Goal: Information Seeking & Learning: Check status

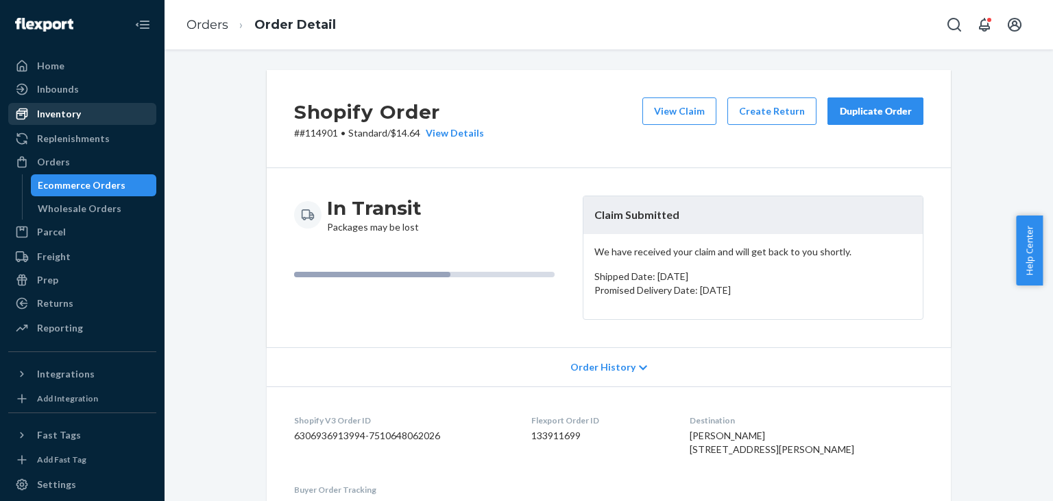
click at [52, 110] on div "Inventory" at bounding box center [59, 114] width 44 height 14
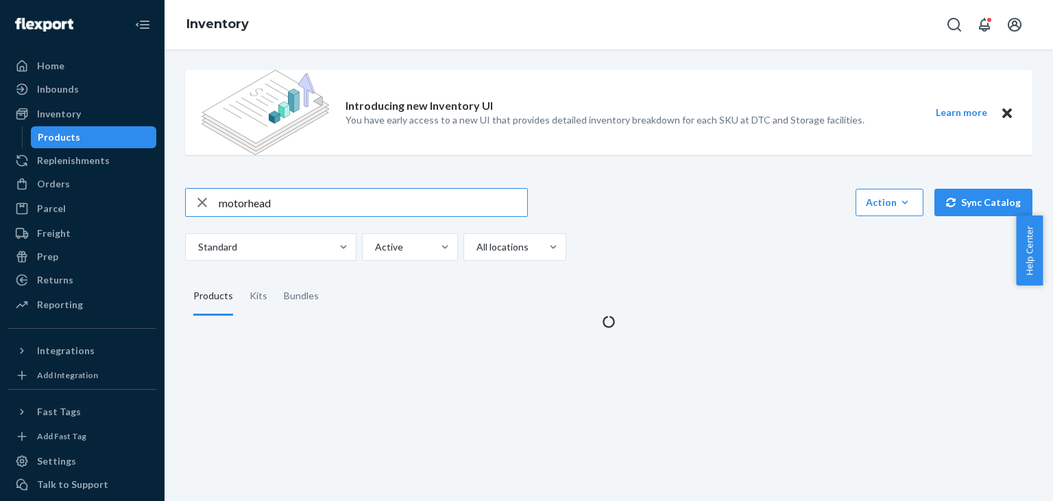
drag, startPoint x: 293, startPoint y: 198, endPoint x: 197, endPoint y: 198, distance: 96.7
click at [197, 198] on div "motorhead" at bounding box center [356, 202] width 341 height 27
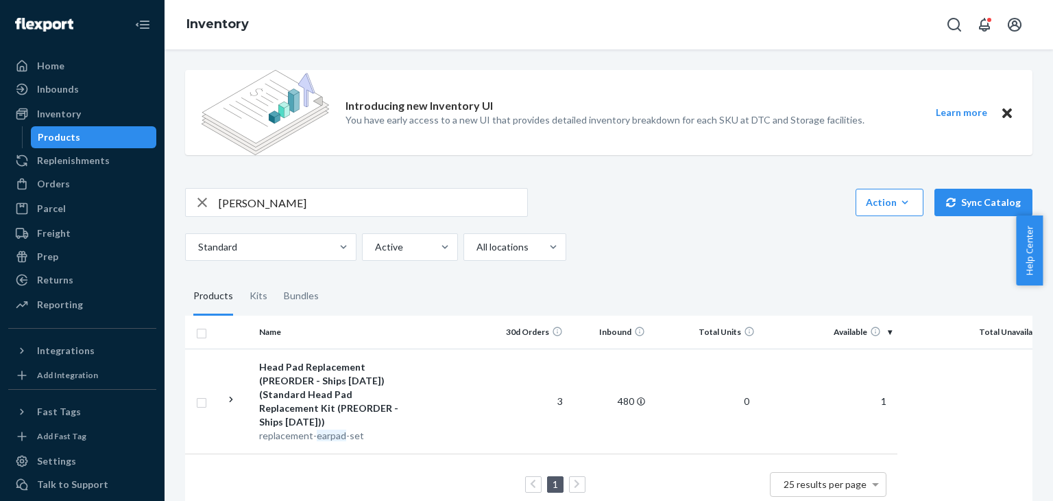
click at [274, 209] on input "[PERSON_NAME]" at bounding box center [373, 202] width 309 height 27
type input "ear"
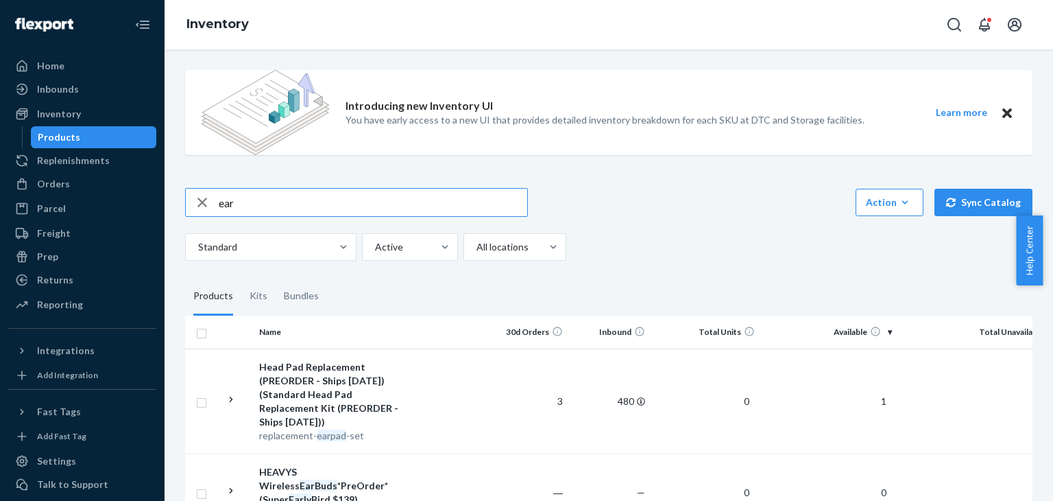
drag, startPoint x: 245, startPoint y: 205, endPoint x: 189, endPoint y: 208, distance: 57.0
click at [189, 208] on div "ear" at bounding box center [356, 202] width 341 height 27
type input "opeth"
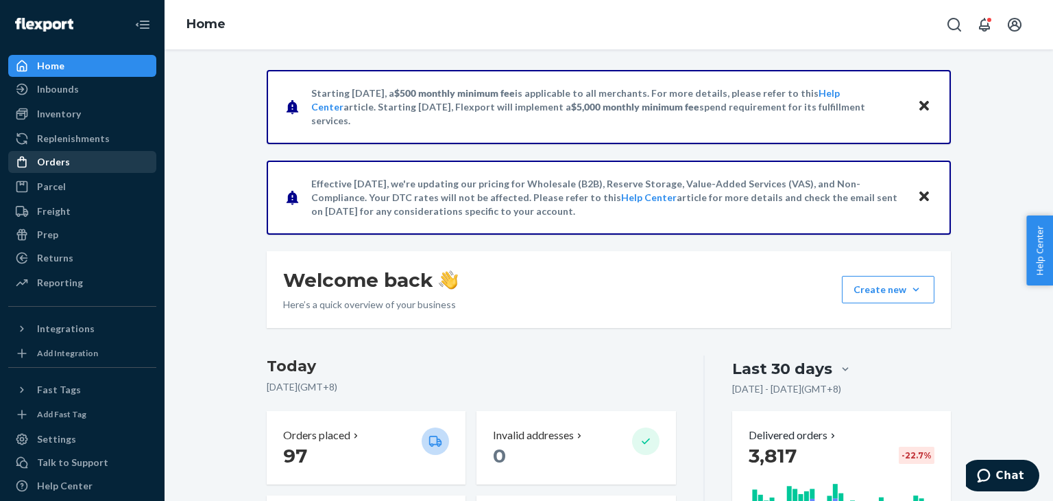
click at [74, 169] on div "Orders" at bounding box center [82, 161] width 145 height 19
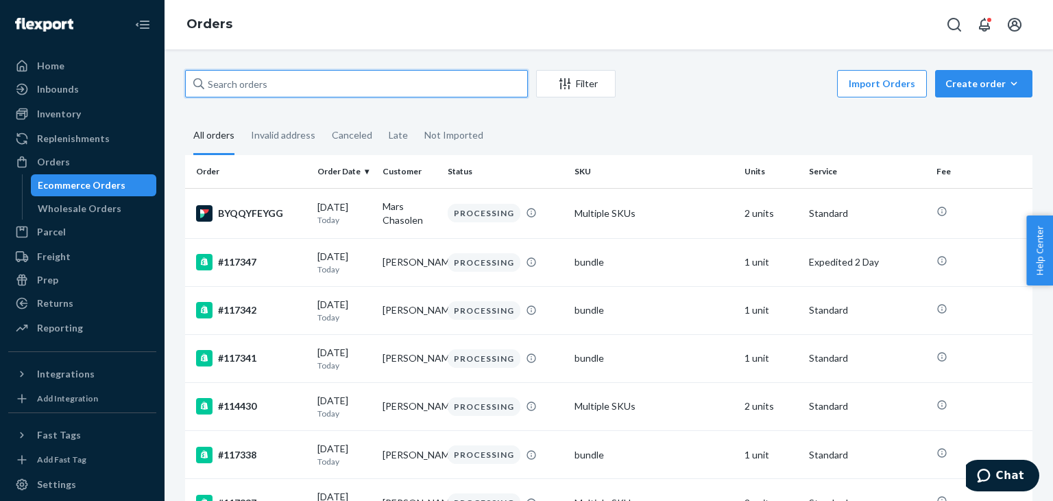
click at [244, 89] on input "text" at bounding box center [356, 83] width 343 height 27
paste input "miltonmaurice03@gmail.com"
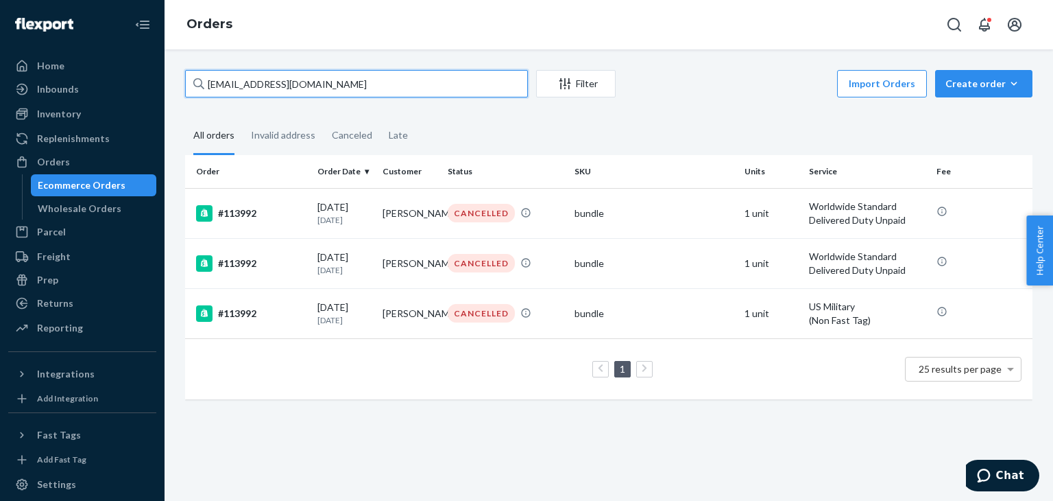
type input "miltonmaurice03@gmail.com"
